Goal: Task Accomplishment & Management: Manage account settings

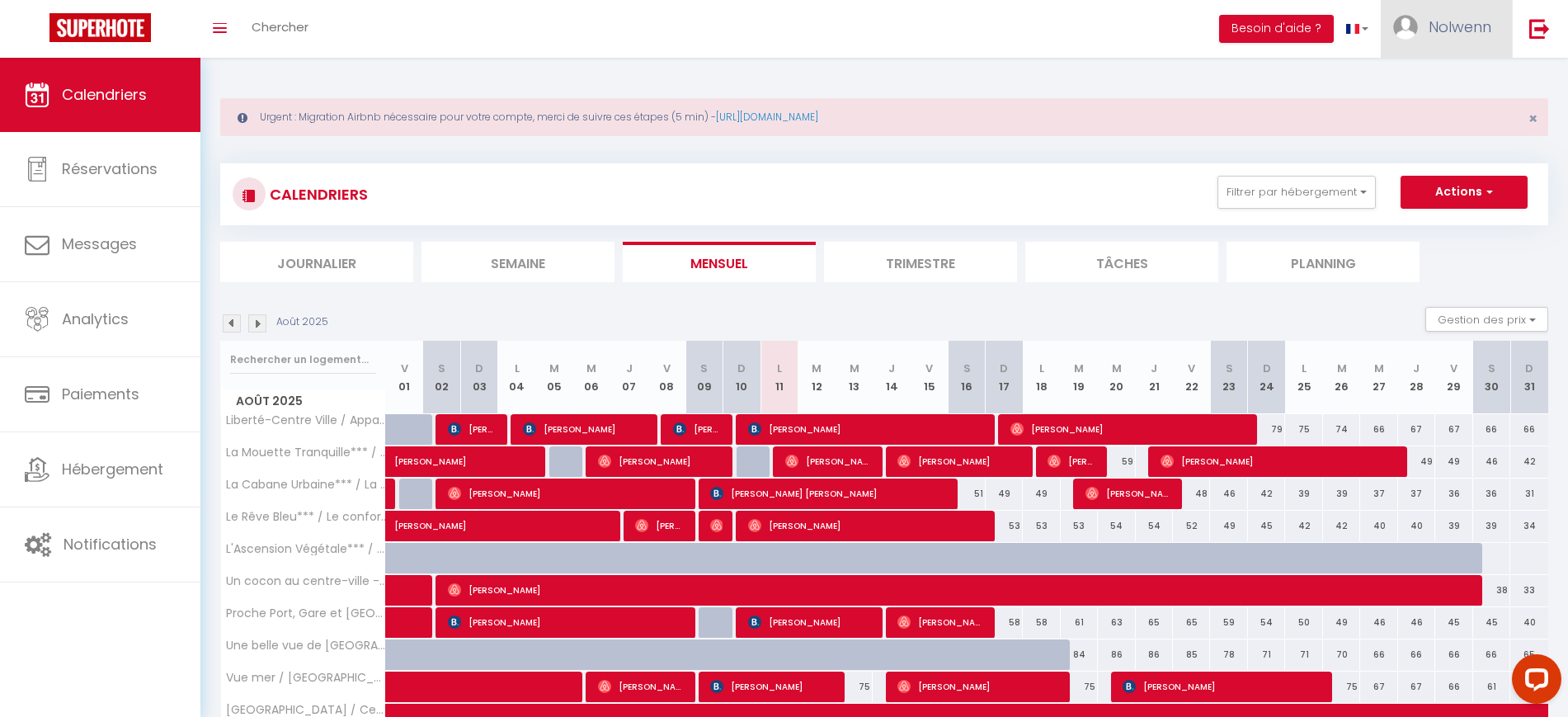
click at [1433, 23] on span "Nolwenn" at bounding box center [1459, 27] width 63 height 21
click at [1451, 80] on link "Paramètres" at bounding box center [1446, 83] width 122 height 28
select select "fr"
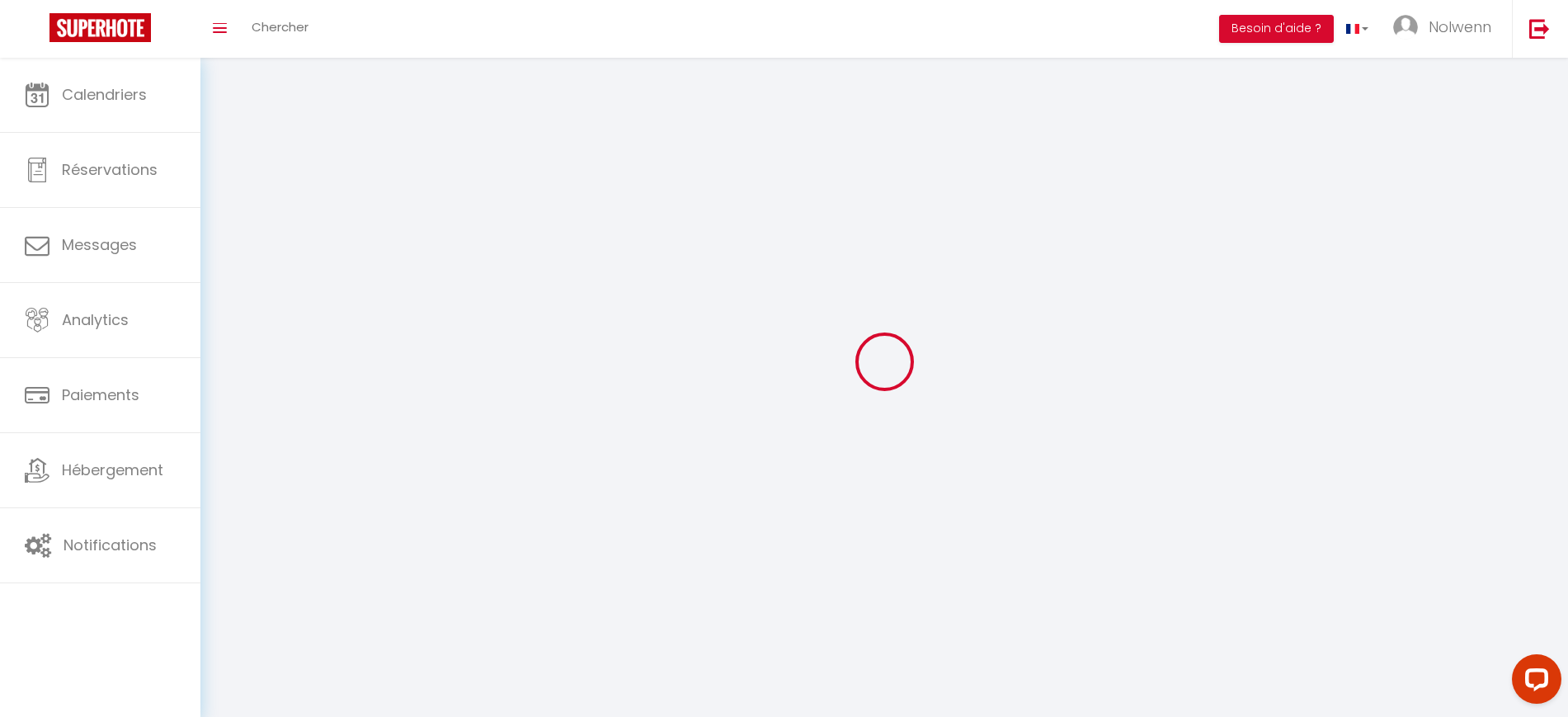
type input "Nolwenn"
type input "[PERSON_NAME]"
type input "0674552085"
type input "[STREET_ADDRESS]"
type input "29200"
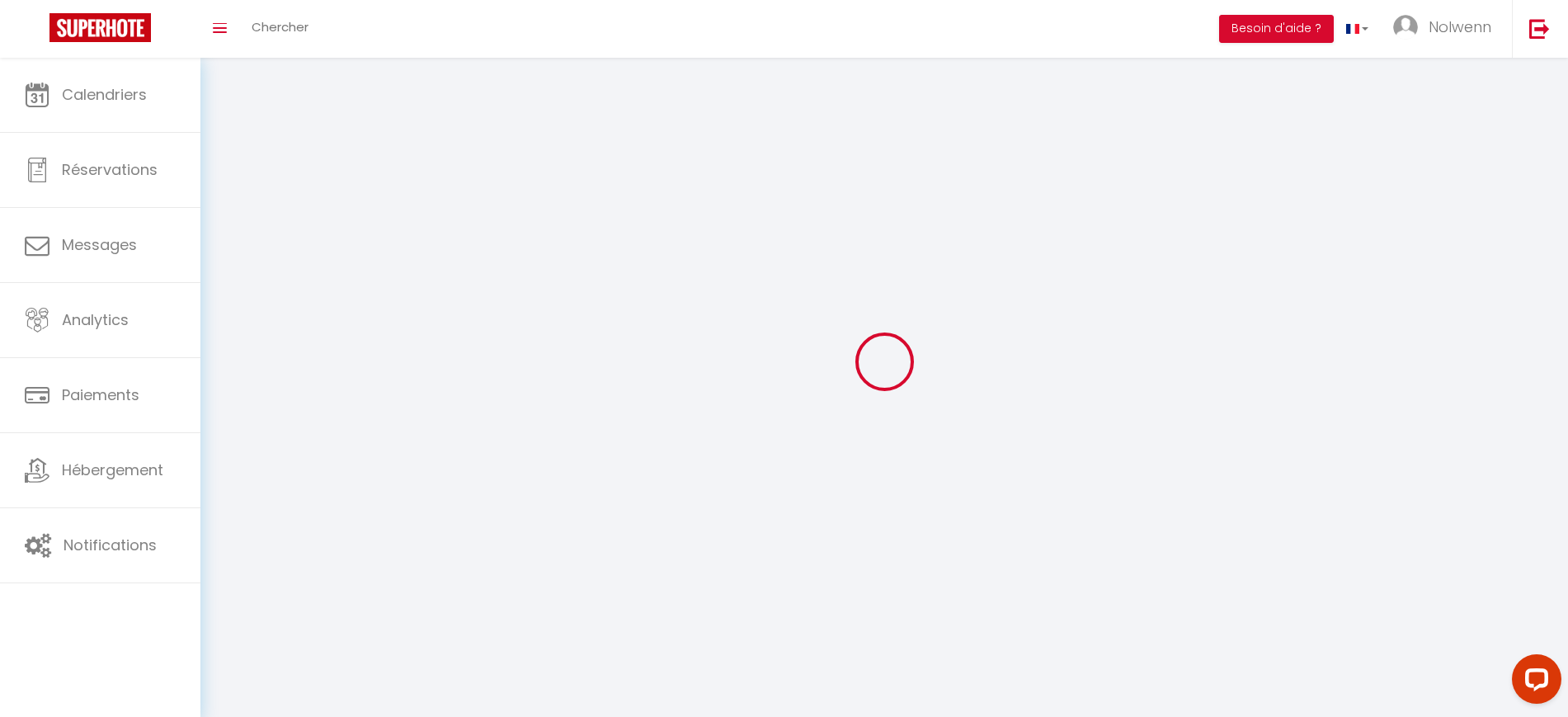
type input "[GEOGRAPHIC_DATA]"
type input "DSiT2Sjs3t1rlxDy3eAS8HgzC"
type input "pxgGlVzZNJCqKhOPKUNehM8Y8"
type input "[URL][DOMAIN_NAME]"
select select "28"
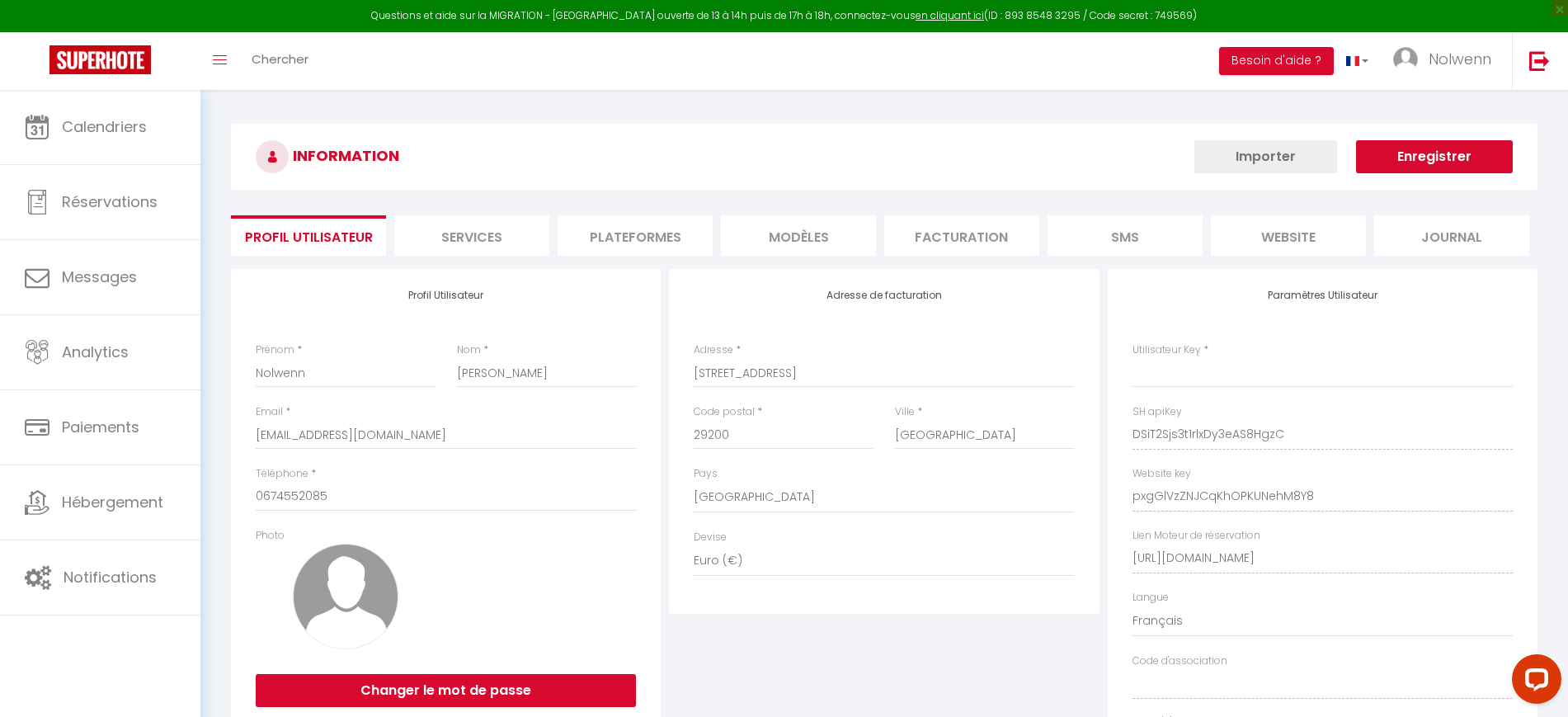
type input "DSiT2Sjs3t1rlxDy3eAS8HgzC"
type input "pxgGlVzZNJCqKhOPKUNehM8Y8"
type input "[URL][DOMAIN_NAME]"
select select "fr"
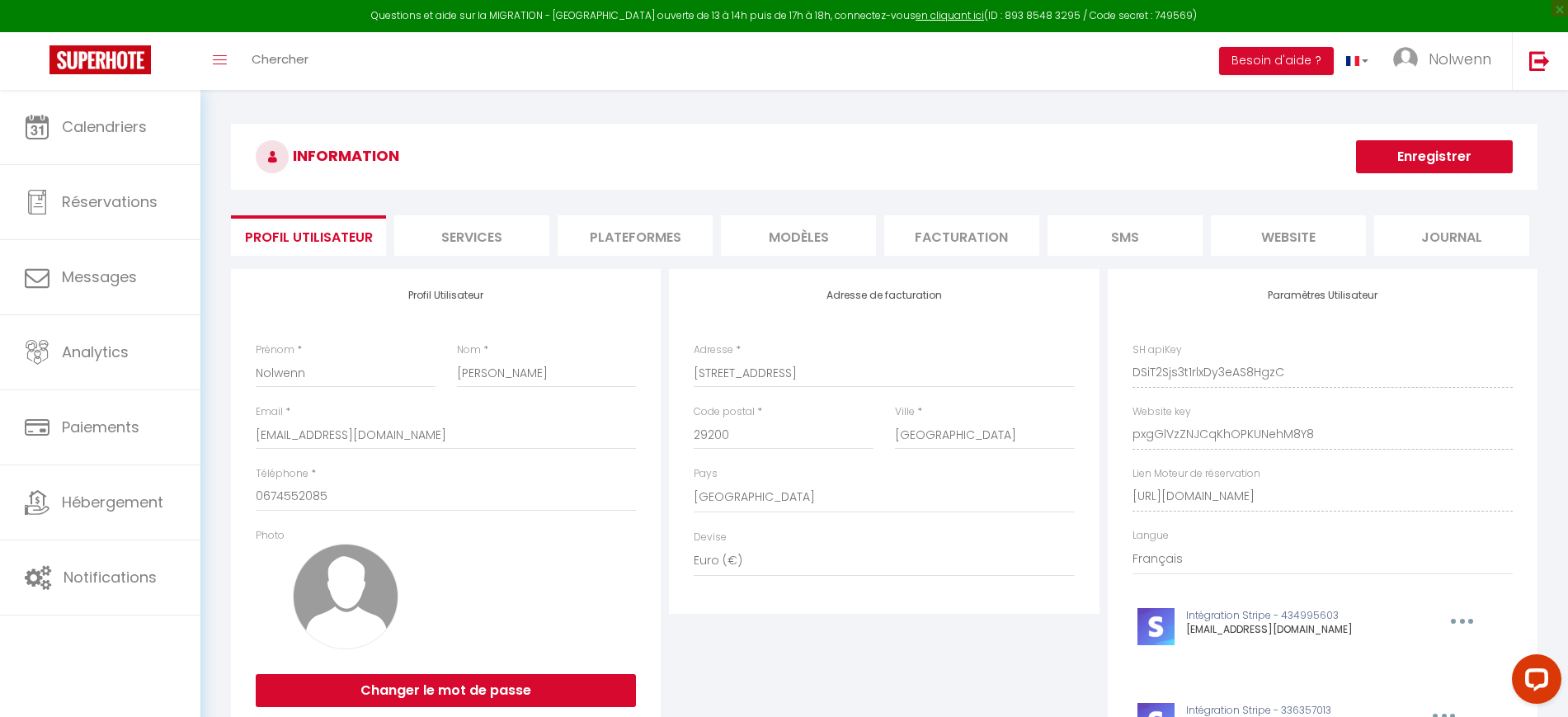
click at [635, 233] on li "Plateformes" at bounding box center [635, 235] width 155 height 40
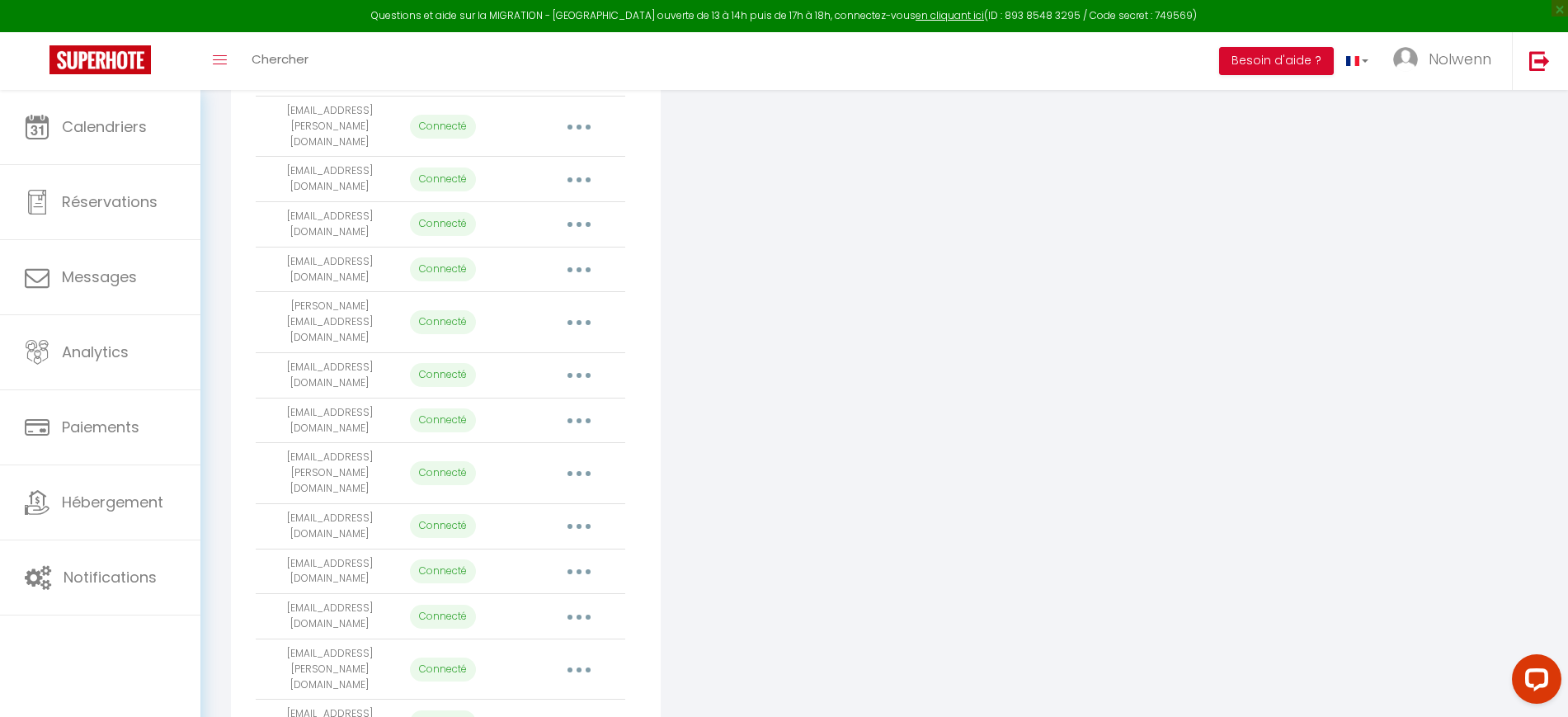
scroll to position [444, 0]
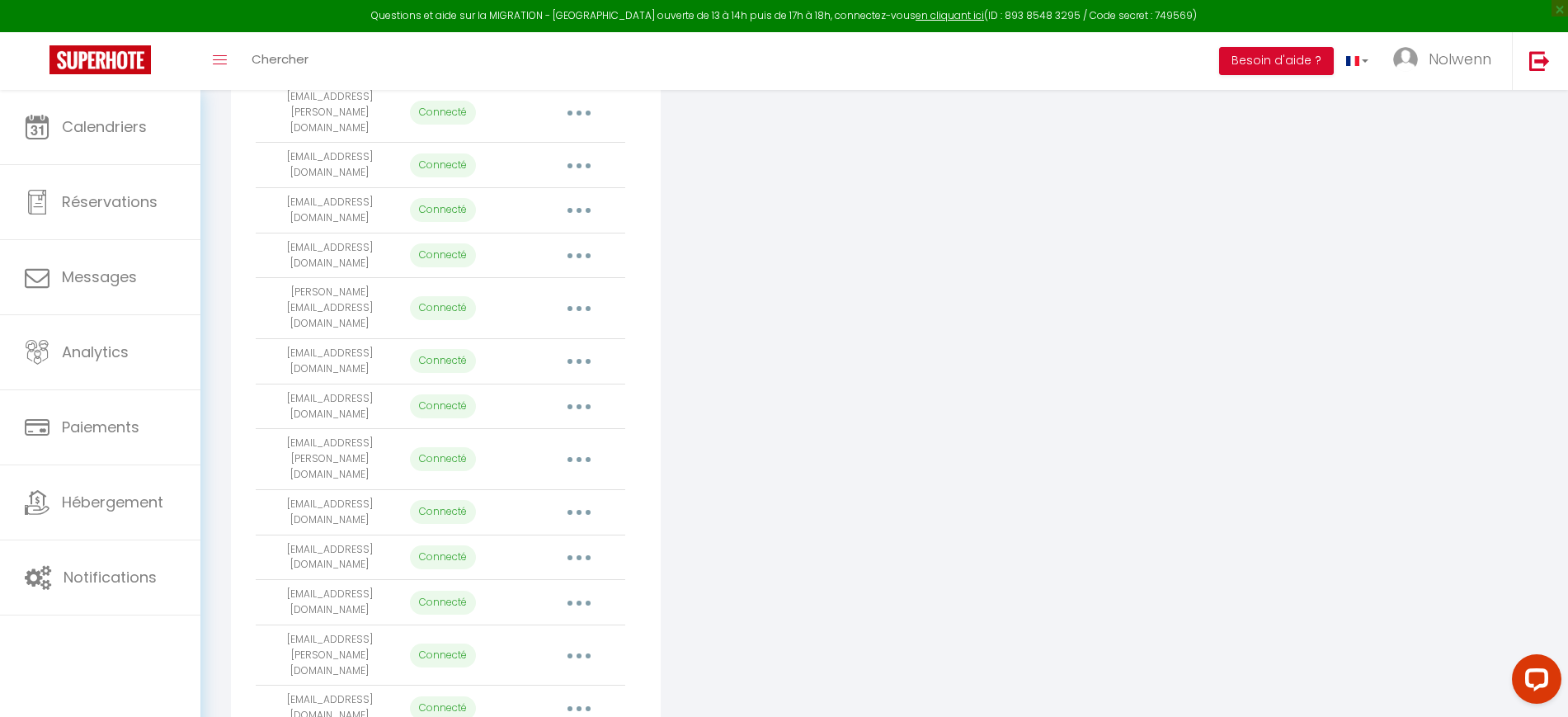
click at [583, 695] on button "button" at bounding box center [579, 709] width 46 height 27
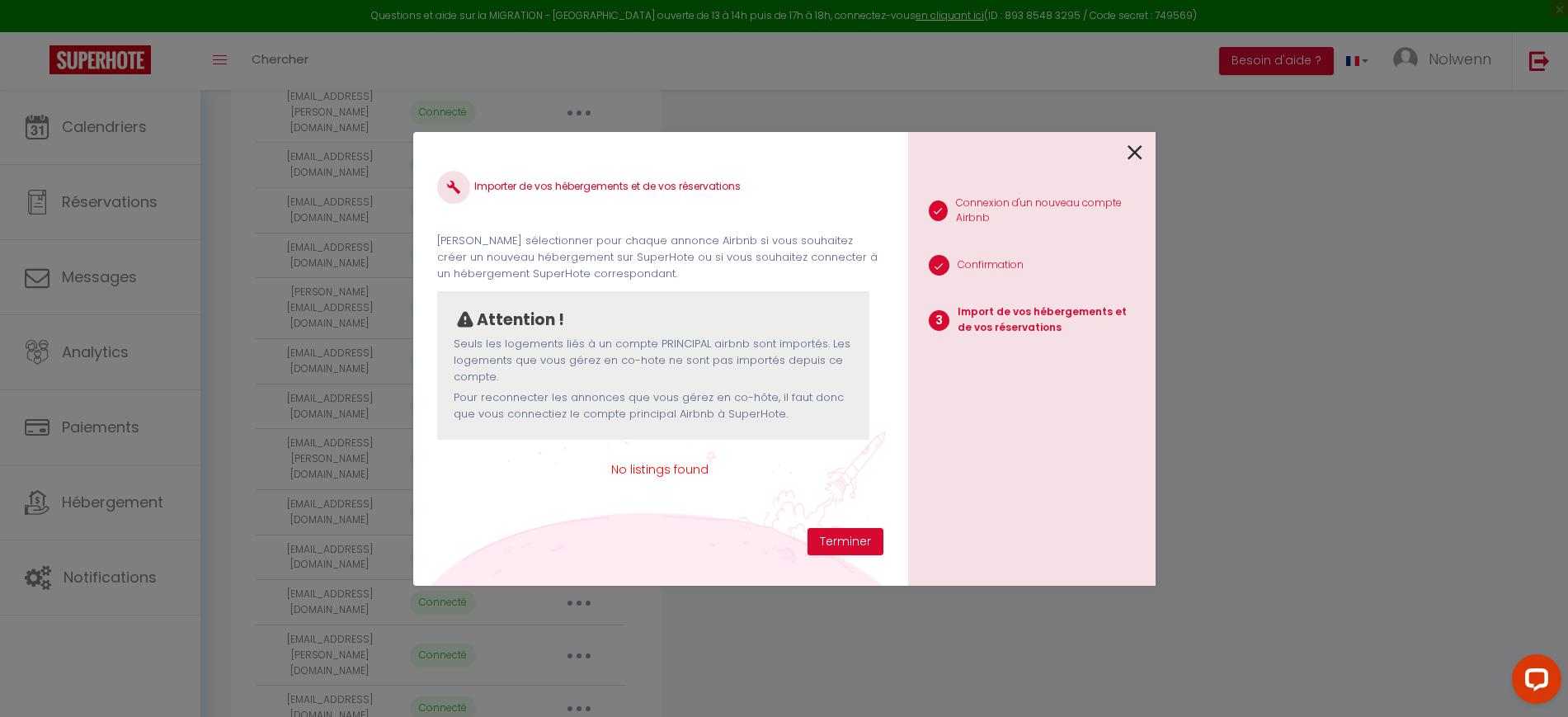
scroll to position [440, 0]
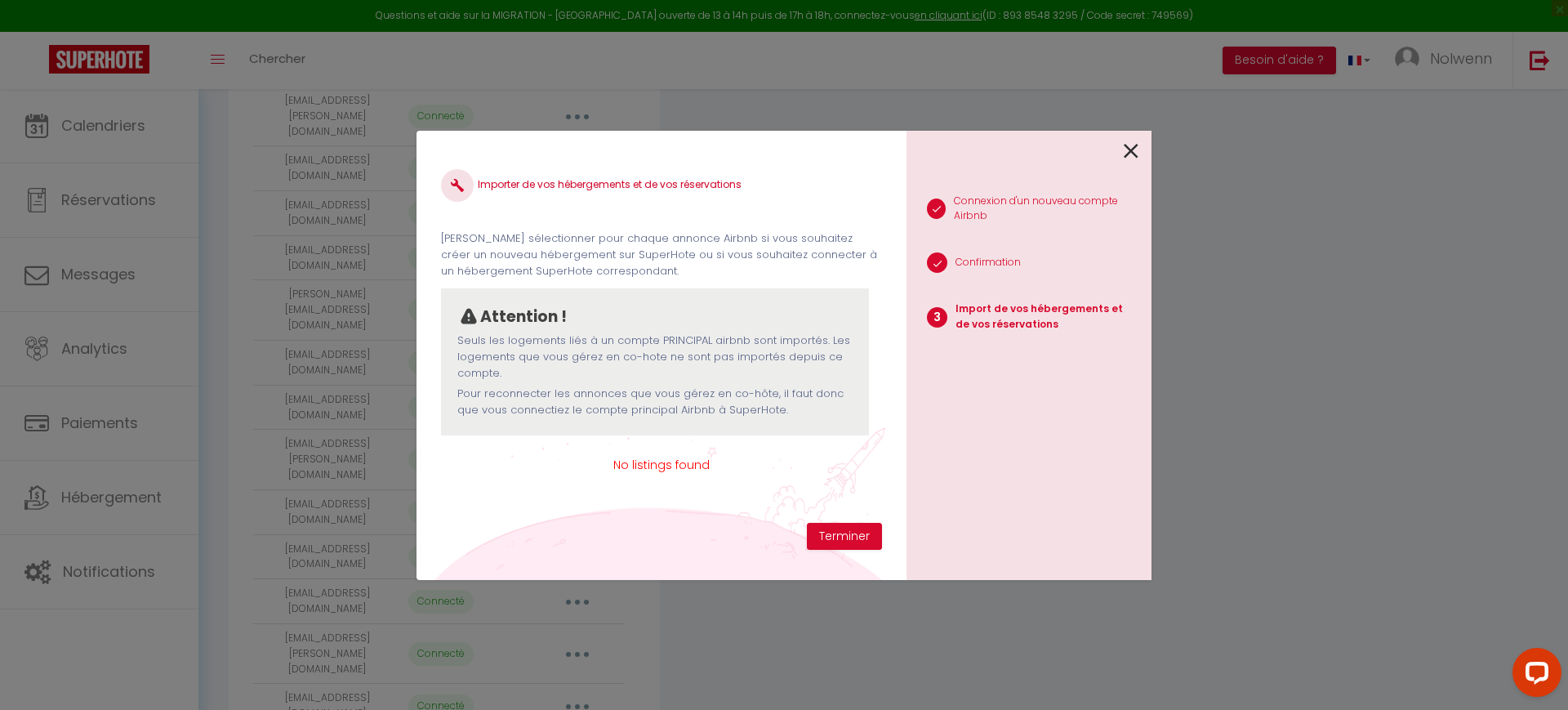
click at [1146, 144] on div "1 Connexion d'un nouveau compte Airbnb 2 Confirmation 3 Import de vos hébergeme…" at bounding box center [1030, 355] width 245 height 449
click at [1131, 157] on icon at bounding box center [1131, 152] width 15 height 25
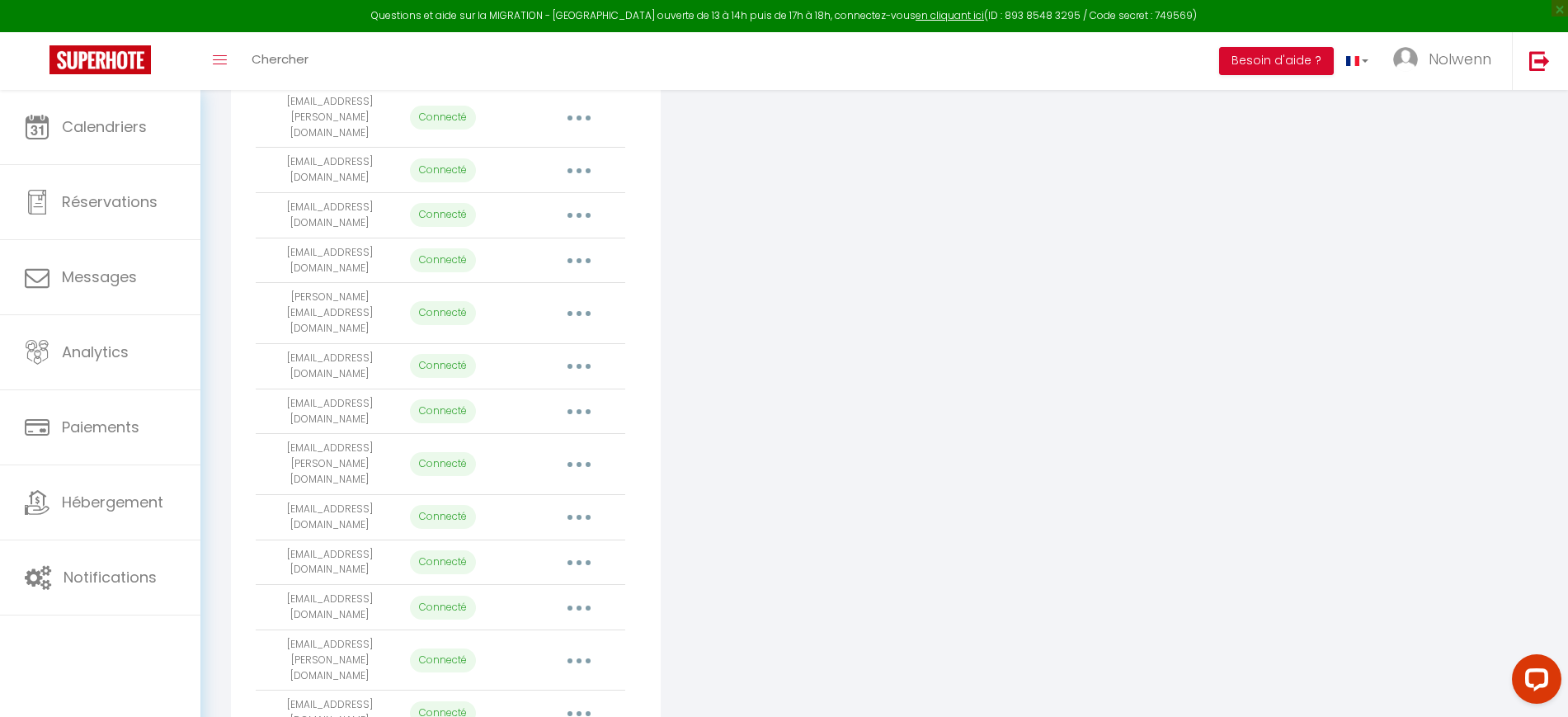
click at [587, 647] on button "button" at bounding box center [579, 660] width 46 height 27
click at [531, 684] on link "Importer les appartements" at bounding box center [506, 698] width 182 height 28
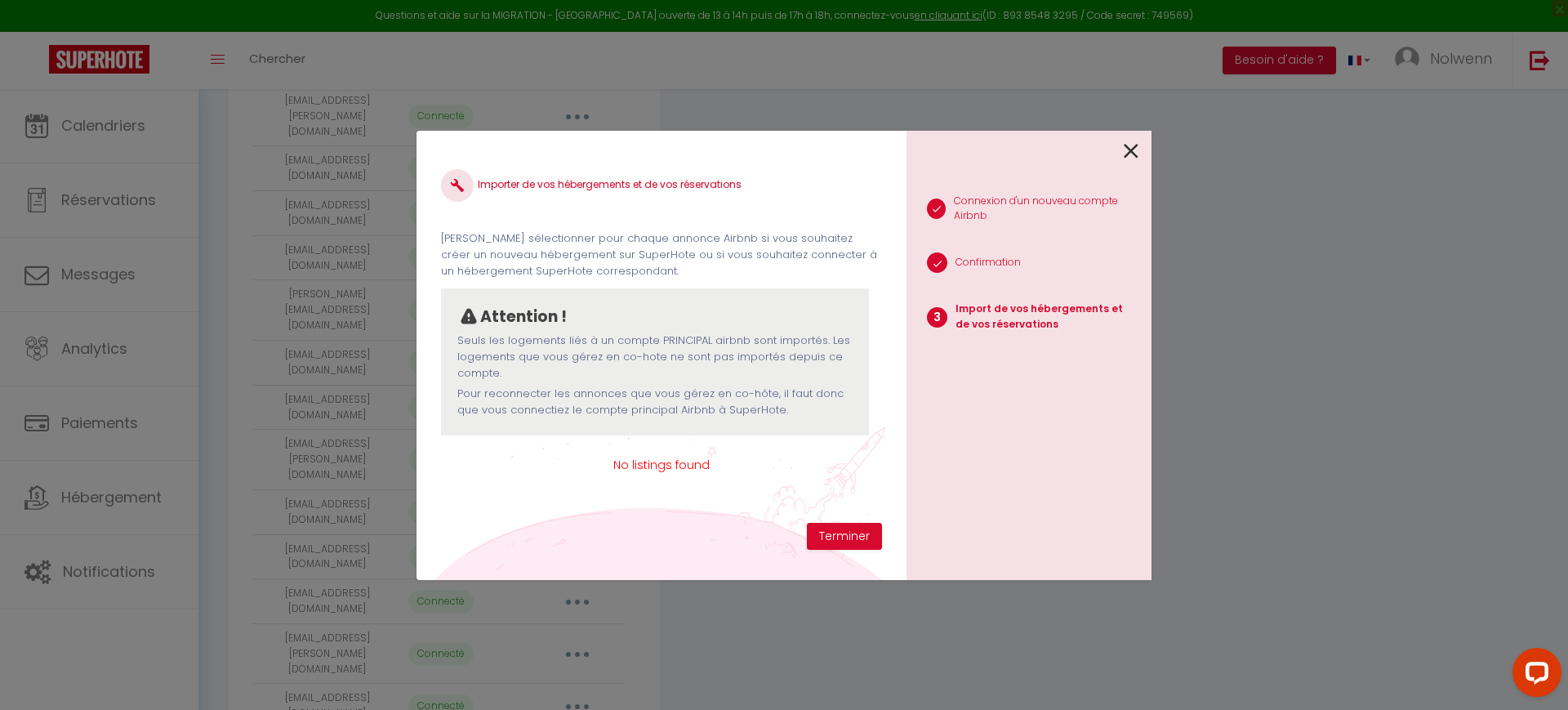
click at [1131, 147] on icon at bounding box center [1131, 152] width 15 height 25
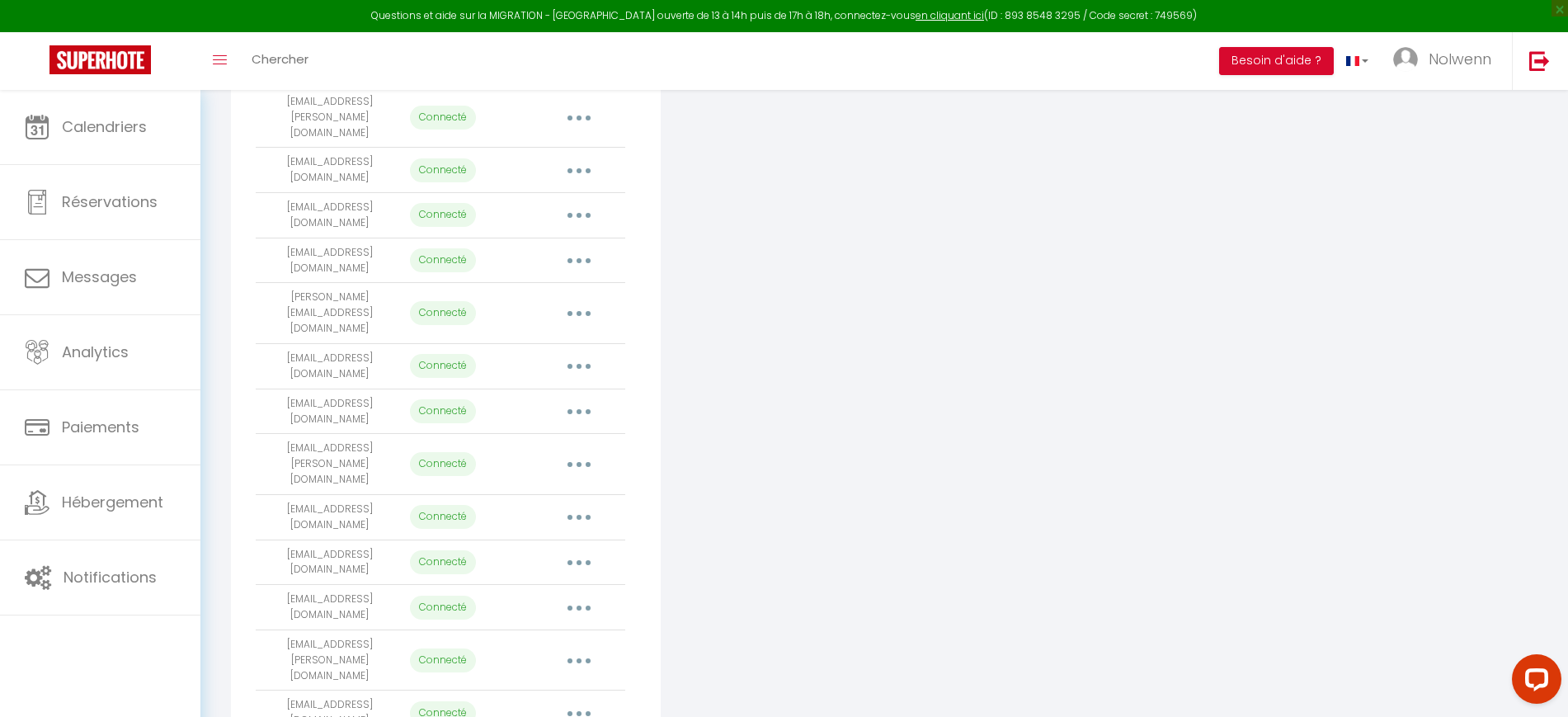
click at [586, 594] on button "button" at bounding box center [579, 607] width 46 height 27
click at [545, 631] on link "Importer les appartements" at bounding box center [506, 645] width 182 height 28
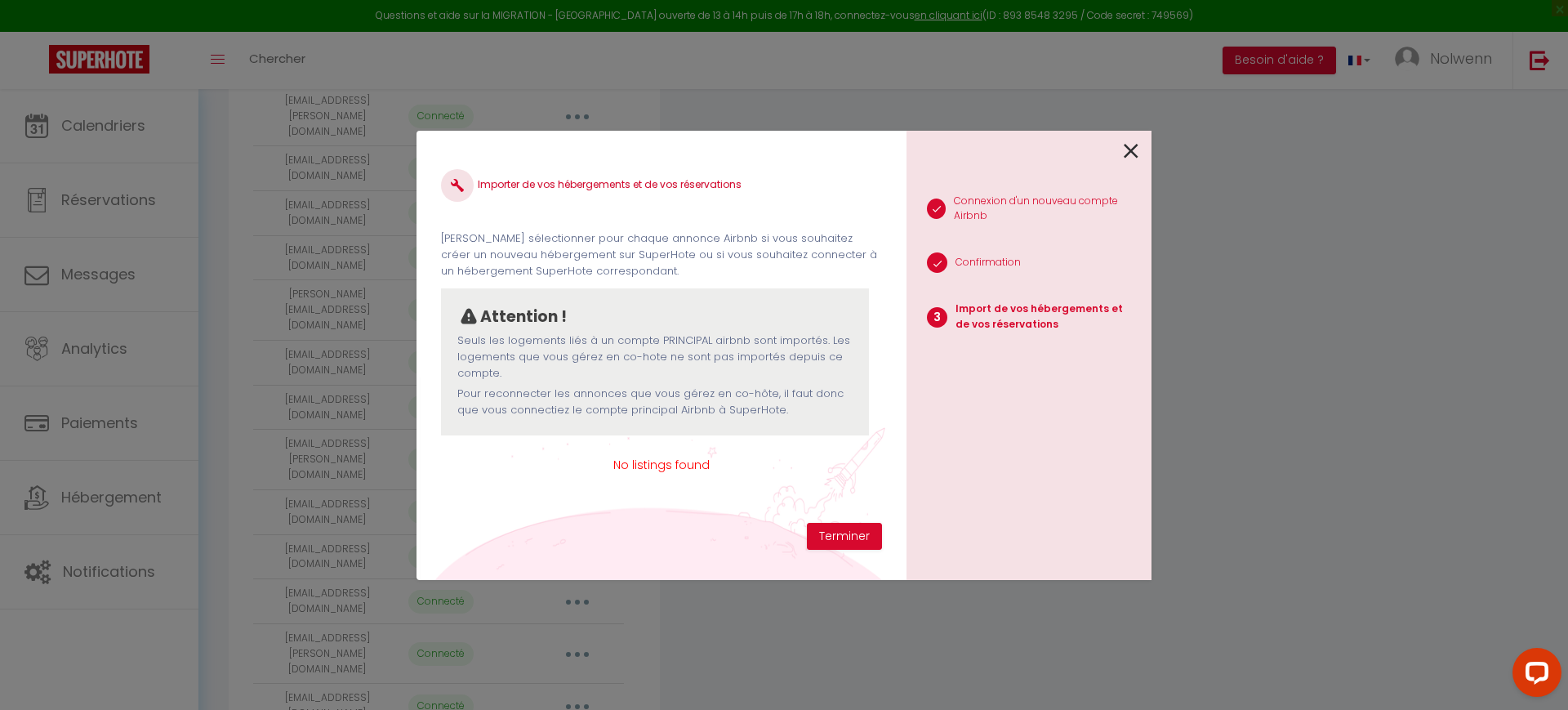
click at [1133, 152] on icon at bounding box center [1131, 152] width 15 height 25
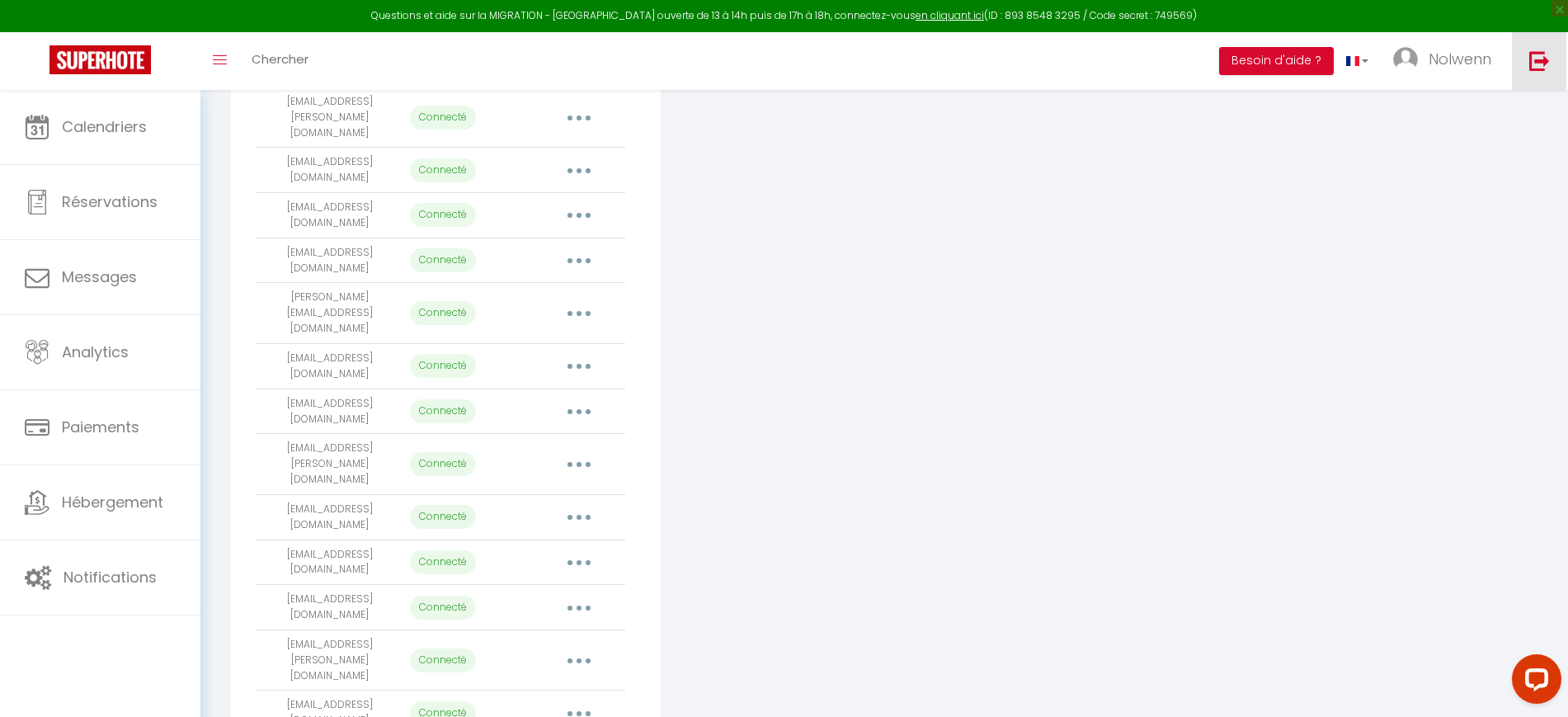
click at [1545, 79] on link at bounding box center [1538, 60] width 54 height 58
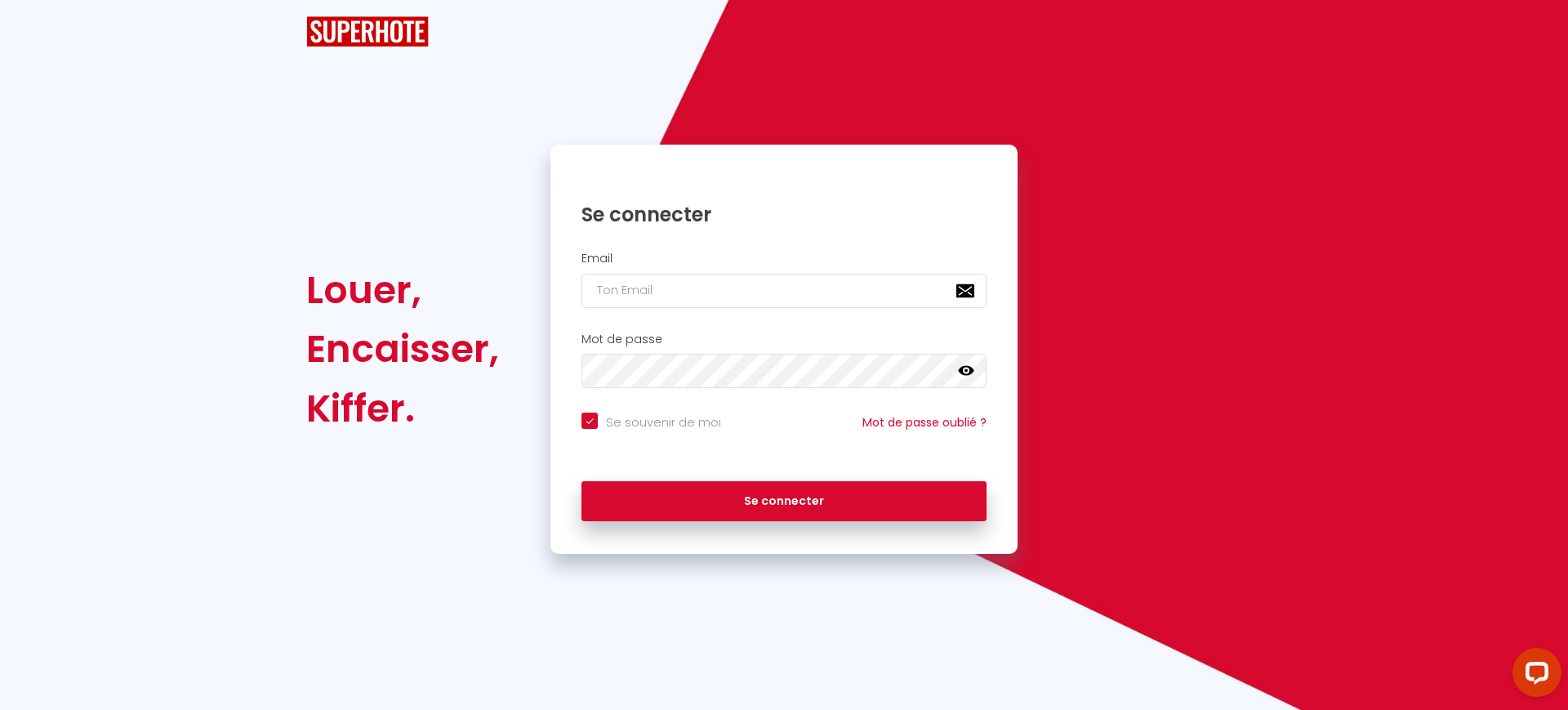
checkbox input "true"
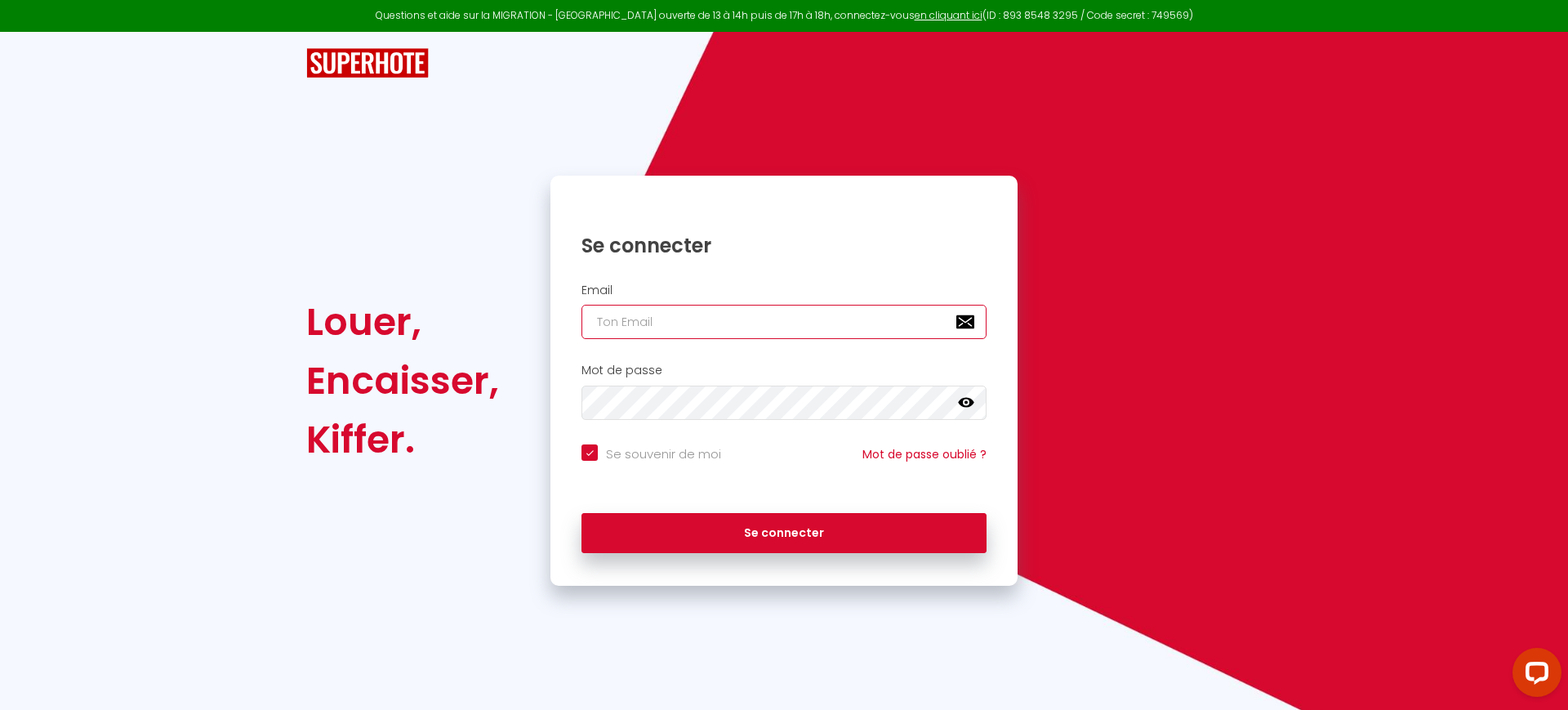
click at [726, 323] on input "email" at bounding box center [784, 321] width 405 height 34
paste input "[EMAIL_ADDRESS][DOMAIN_NAME]"
type input "[EMAIL_ADDRESS][DOMAIN_NAME]"
checkbox input "true"
type input "[EMAIL_ADDRESS][DOMAIN_NAME]"
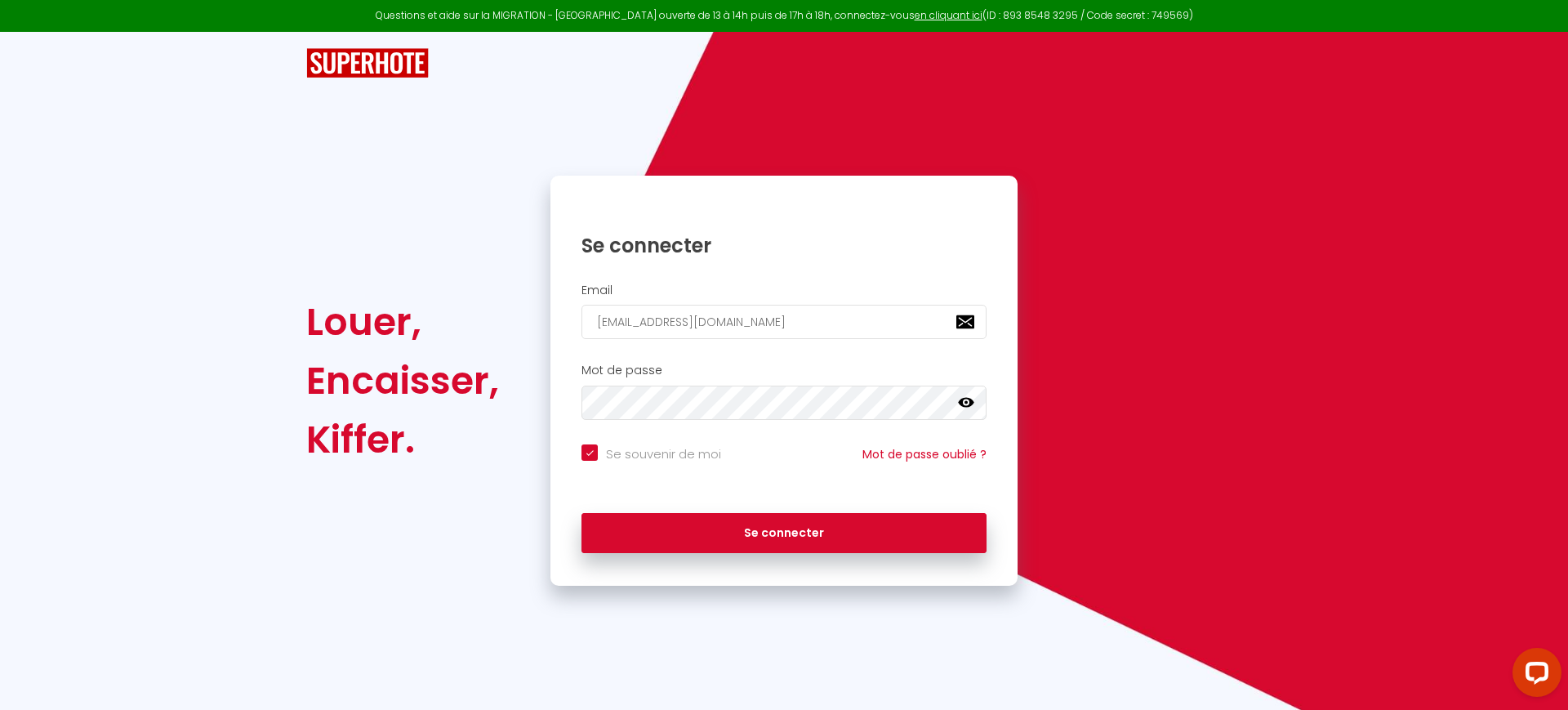
click at [646, 449] on input "Se souvenir de moi" at bounding box center [651, 452] width 140 height 17
checkbox input "false"
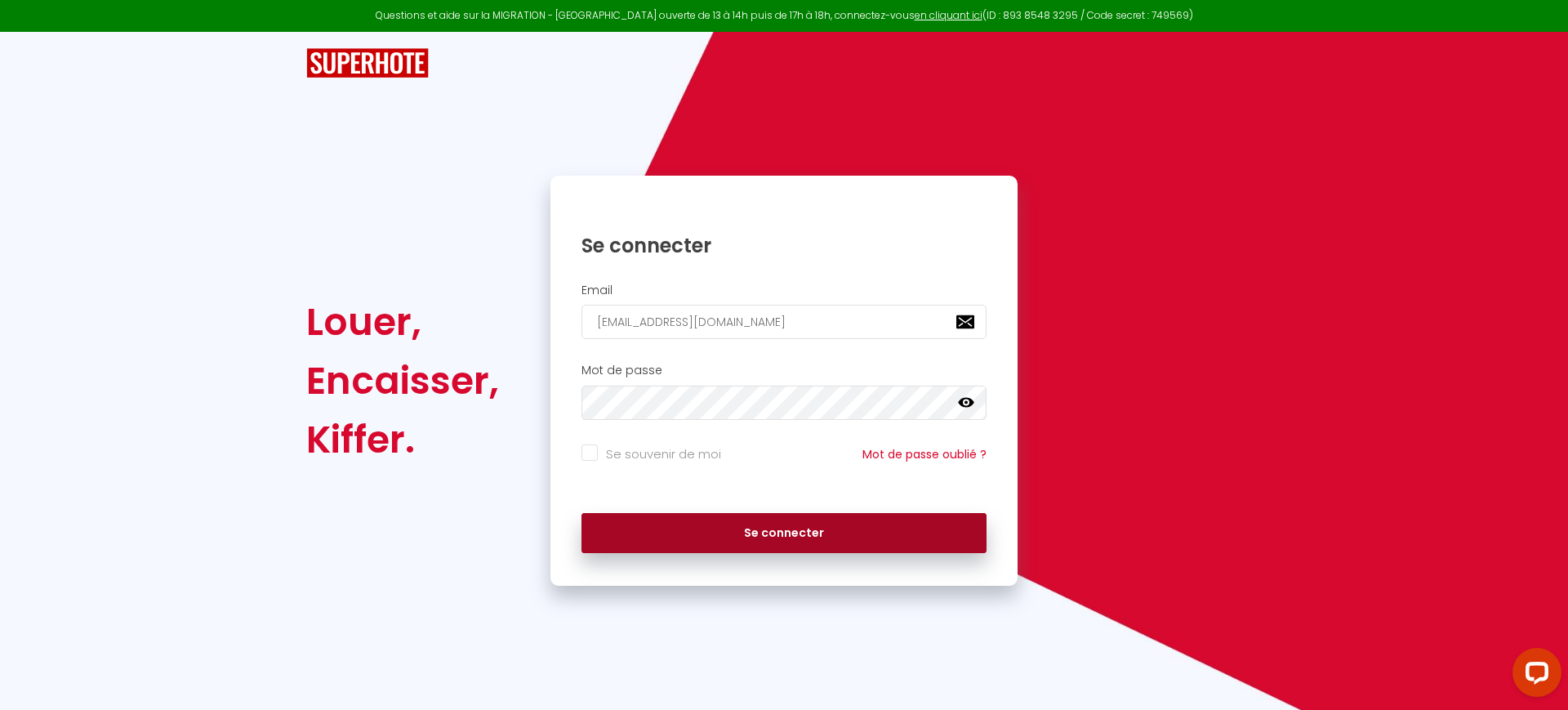
click at [689, 546] on button "Se connecter" at bounding box center [784, 533] width 405 height 41
